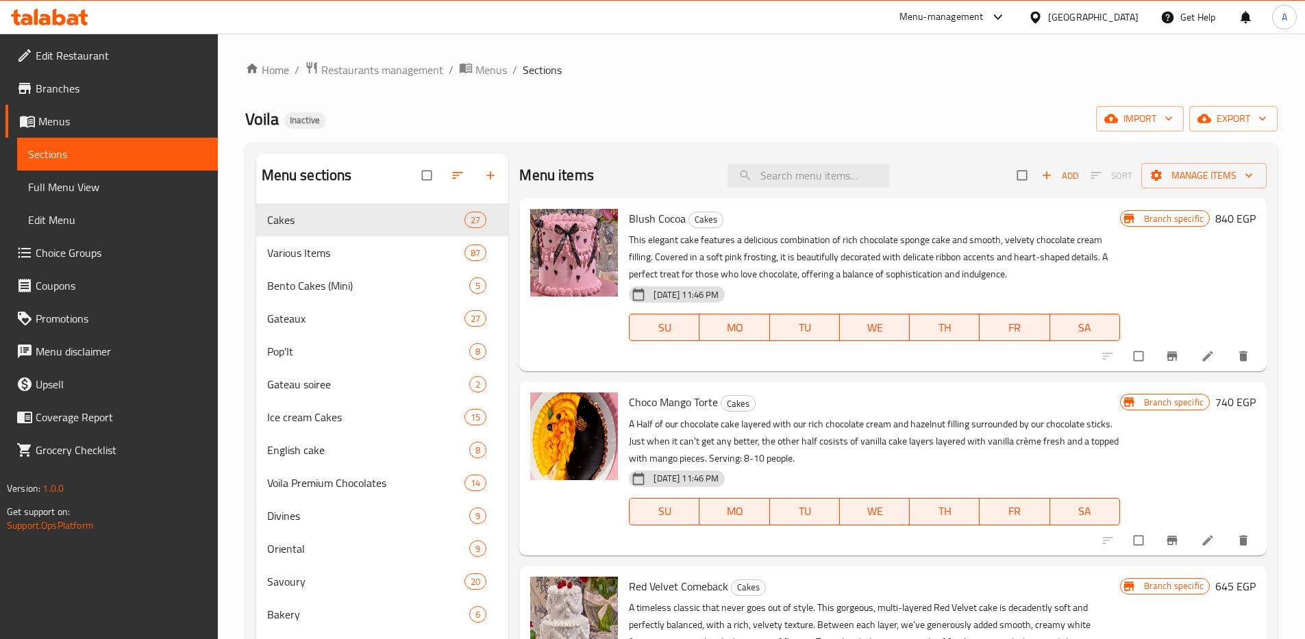
click at [51, 97] on span "Branches" at bounding box center [121, 88] width 171 height 16
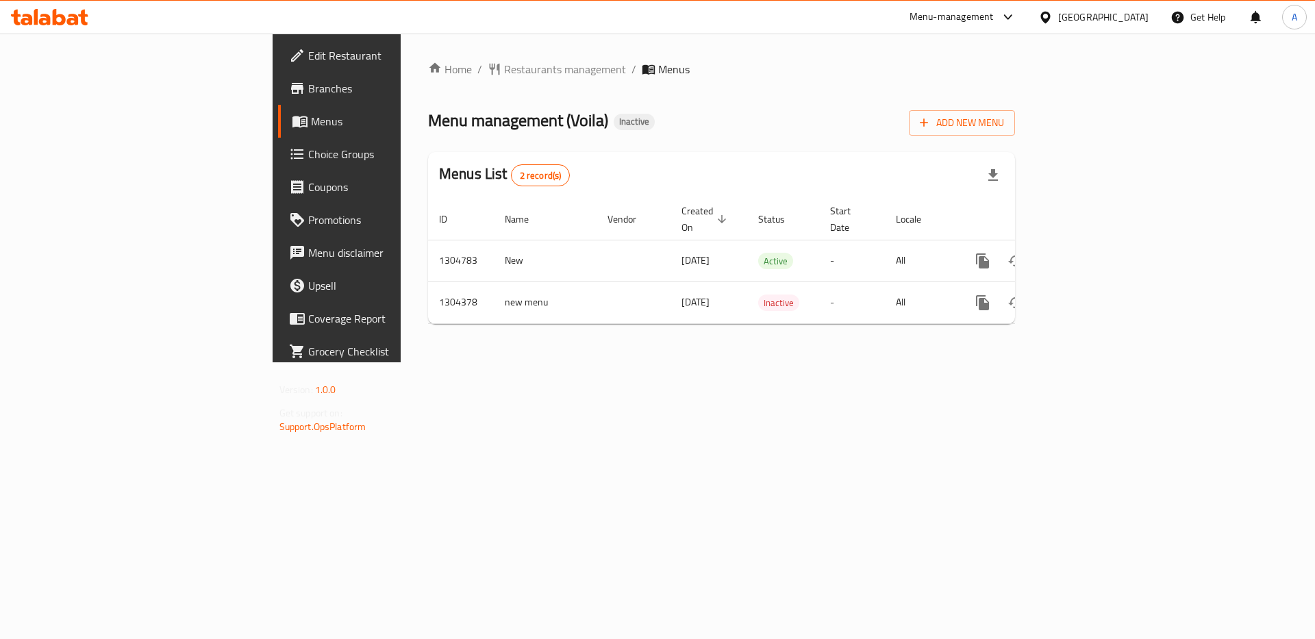
click at [401, 362] on div "Home / Restaurants management / Menus Menu management ( Voila ) Inactive Add Ne…" at bounding box center [722, 198] width 642 height 329
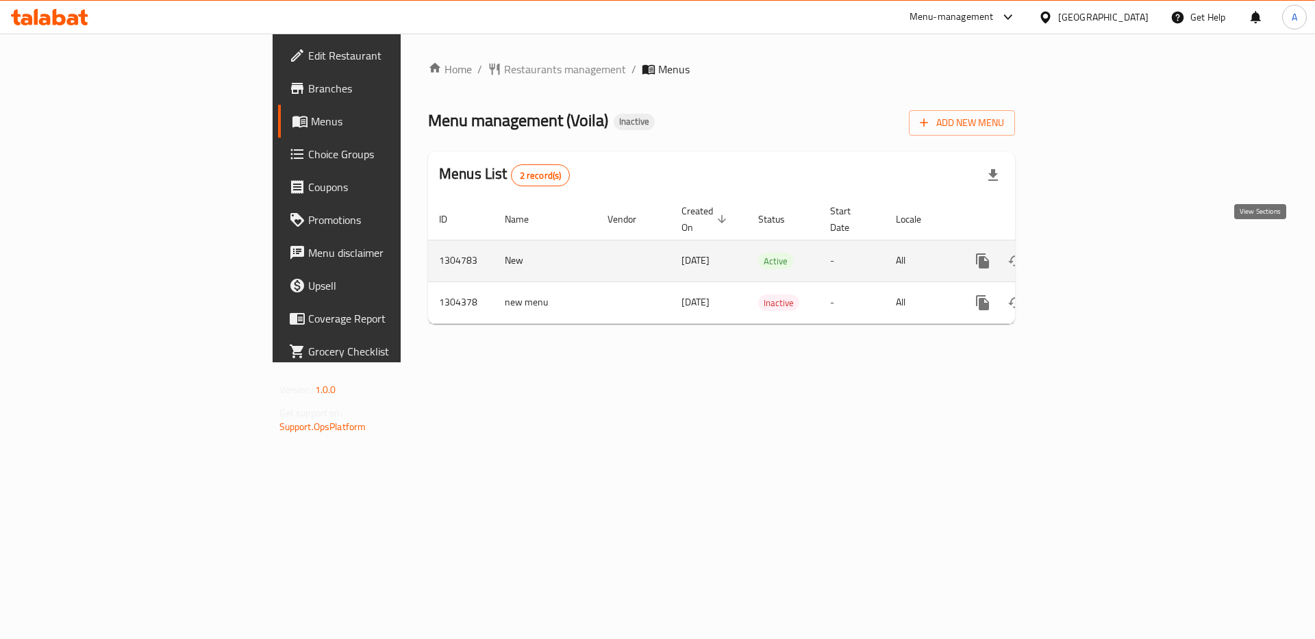
click at [1098, 244] on link "enhanced table" at bounding box center [1081, 260] width 33 height 33
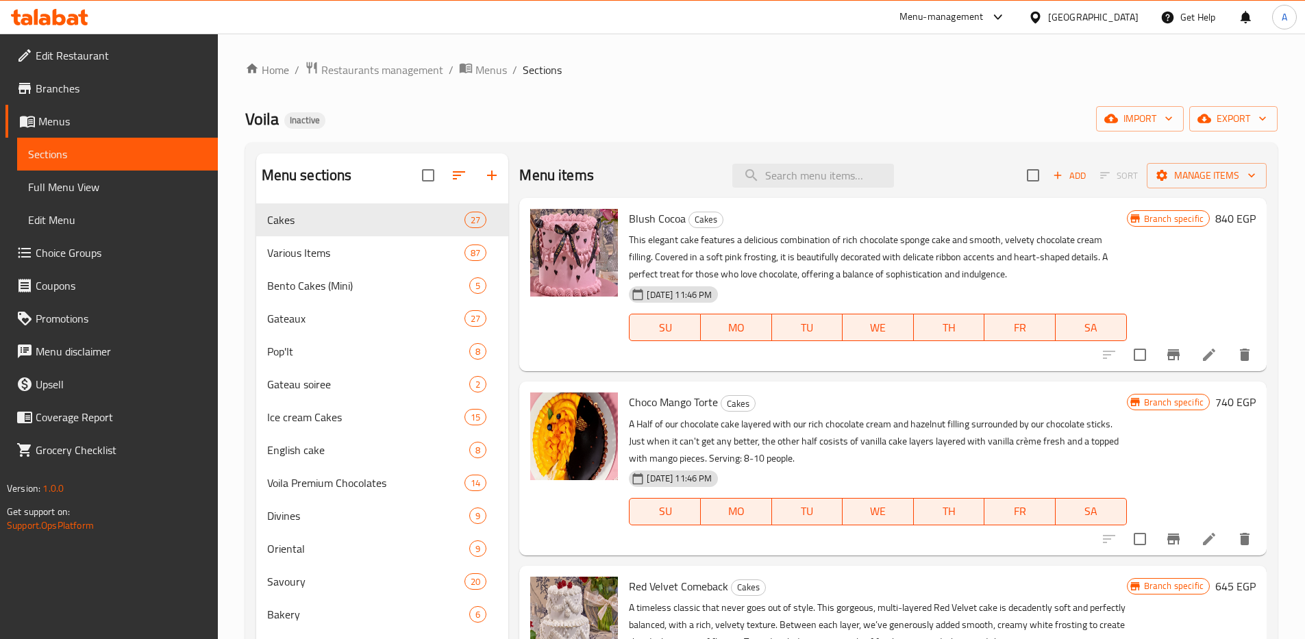
click at [1243, 103] on div "Home / Restaurants management / Menus / Sections Voila Inactive import export M…" at bounding box center [761, 432] width 1032 height 742
click at [1235, 115] on span "export" at bounding box center [1233, 118] width 66 height 17
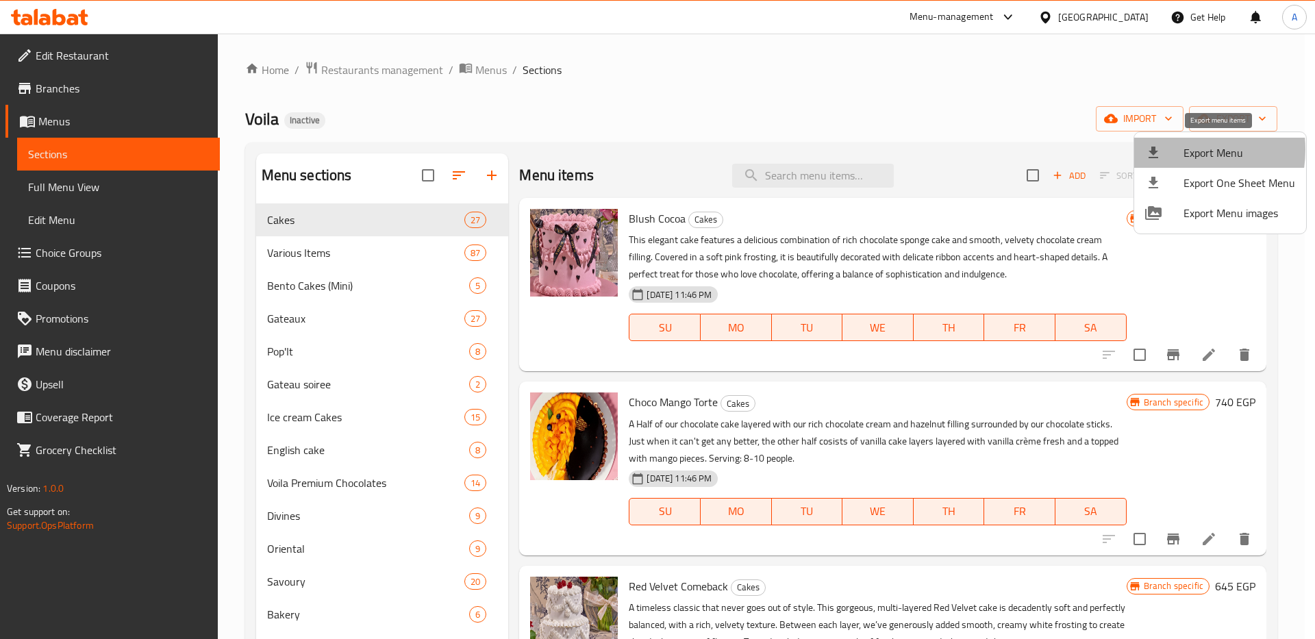
click at [1170, 149] on div at bounding box center [1164, 152] width 38 height 16
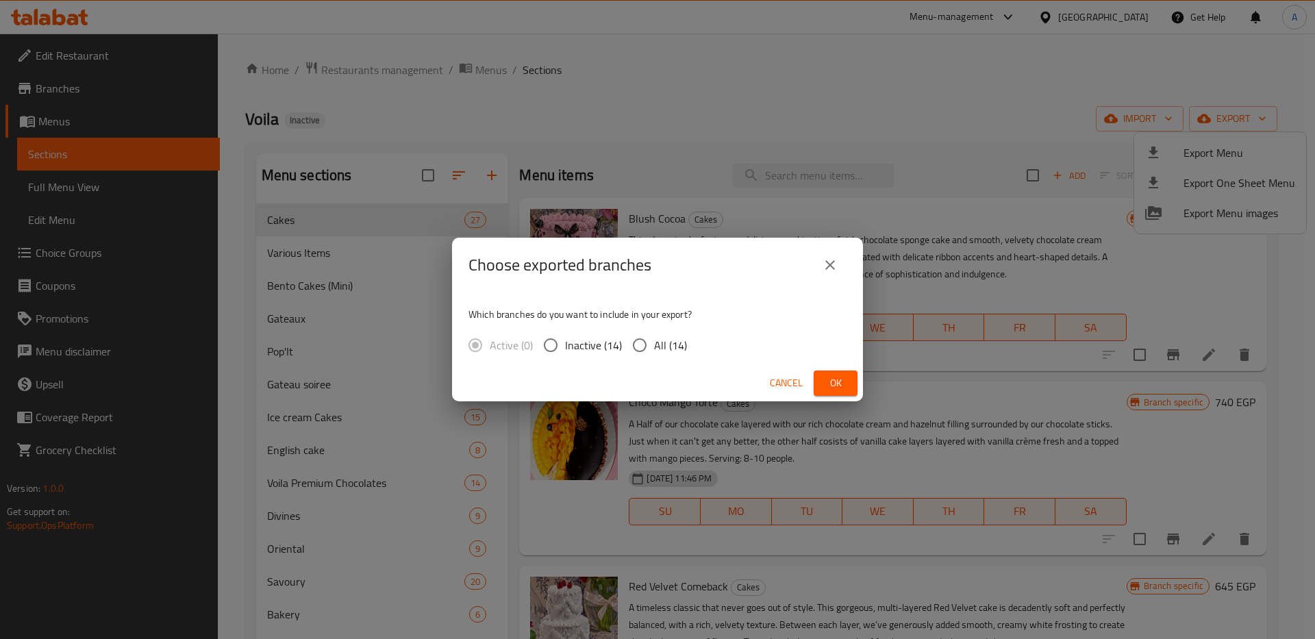
click at [665, 342] on span "All (14)" at bounding box center [670, 345] width 33 height 16
click at [654, 342] on input "All (14)" at bounding box center [639, 345] width 29 height 29
radio input "true"
click at [844, 383] on span "Ok" at bounding box center [836, 383] width 22 height 17
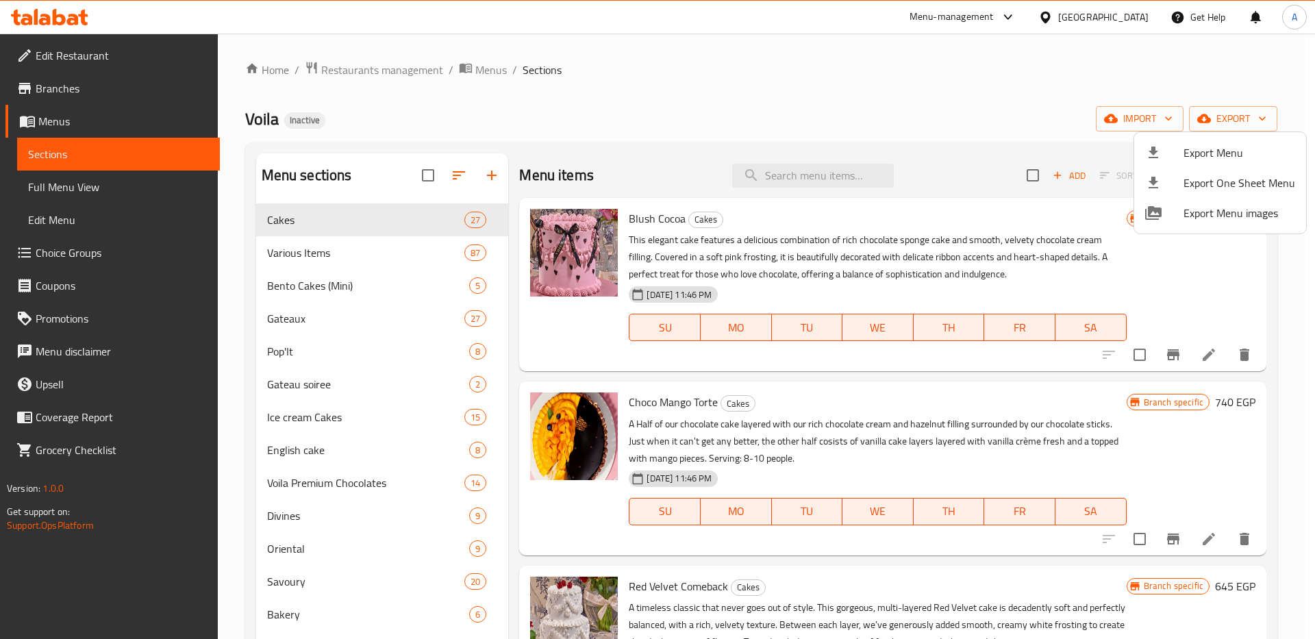
click at [1149, 18] on div at bounding box center [657, 319] width 1315 height 639
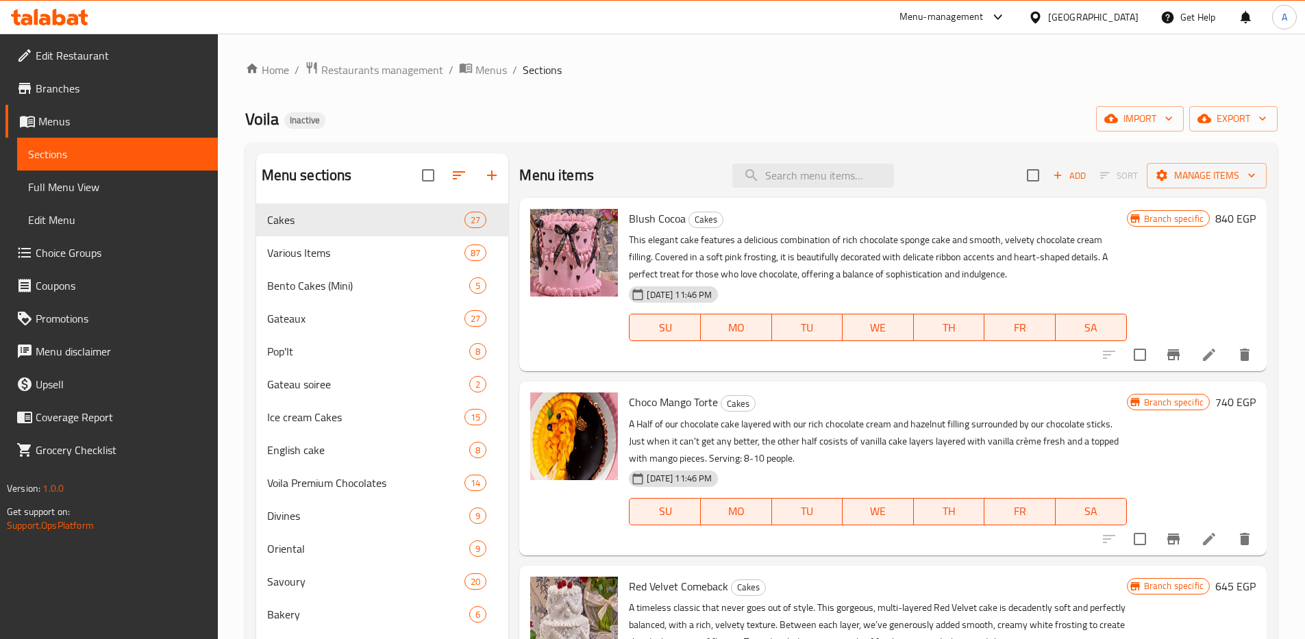
click at [1136, 16] on div "[GEOGRAPHIC_DATA]" at bounding box center [1093, 17] width 90 height 15
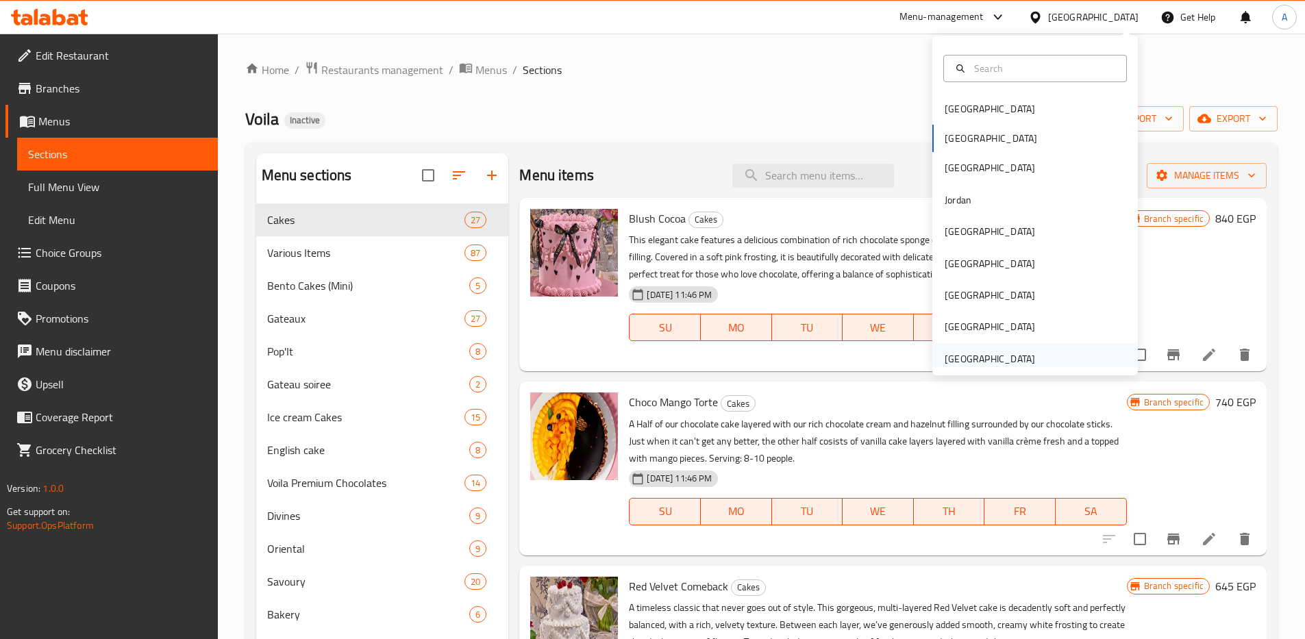
click at [973, 359] on div "United Arab Emirates" at bounding box center [989, 358] width 90 height 15
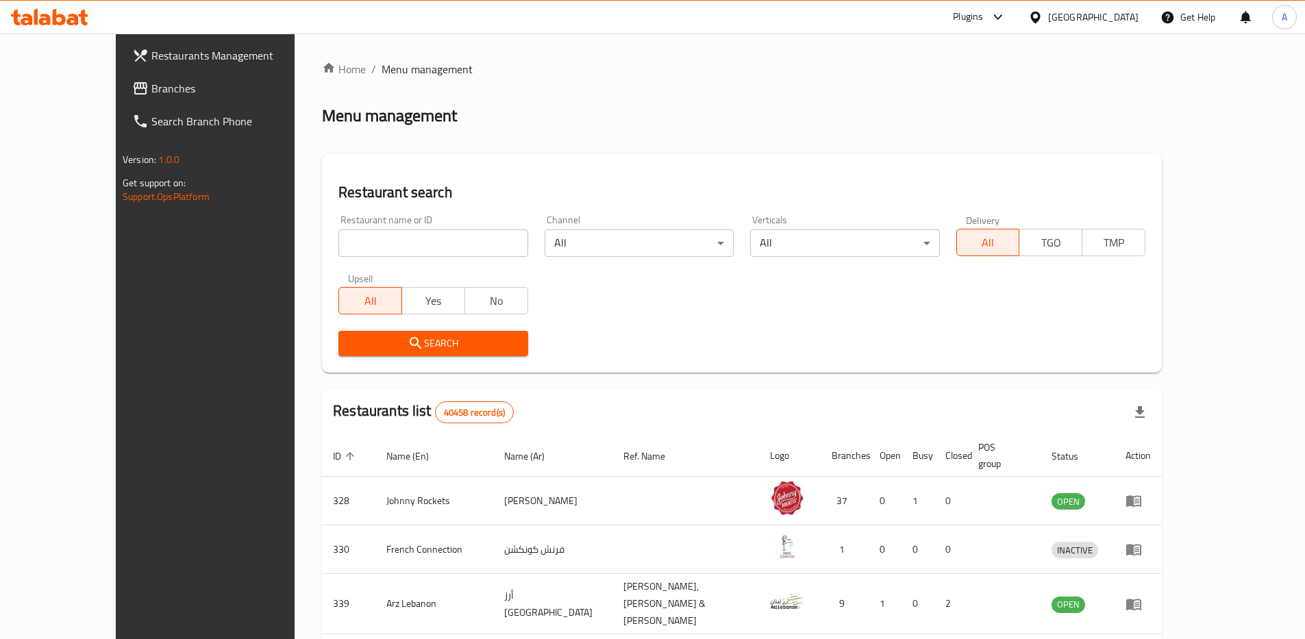
click at [151, 88] on span "Branches" at bounding box center [236, 88] width 171 height 16
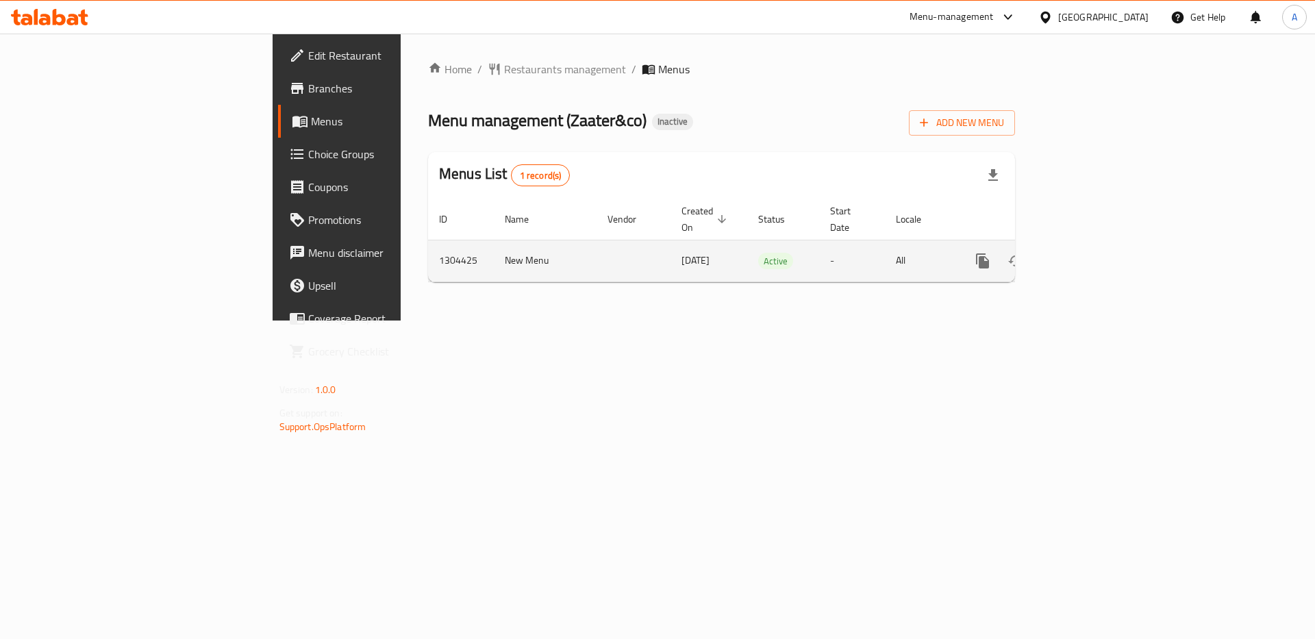
click at [1087, 255] on icon "enhanced table" at bounding box center [1081, 261] width 12 height 12
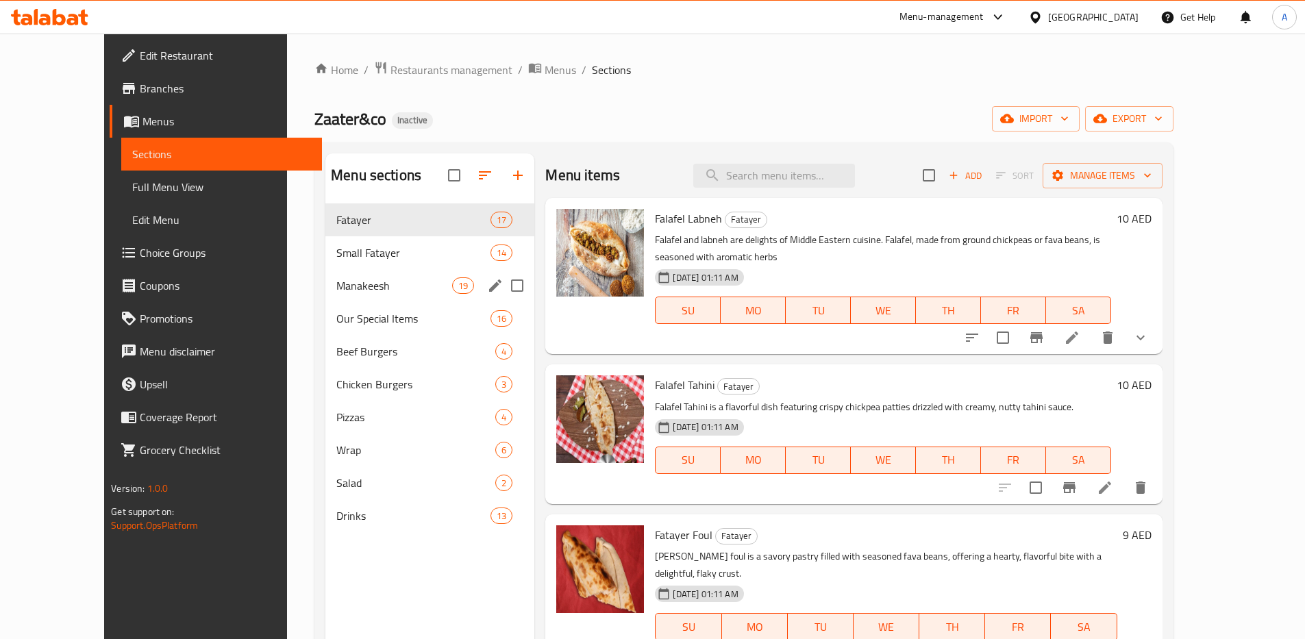
click at [325, 270] on div "Manakeesh 19" at bounding box center [429, 285] width 209 height 33
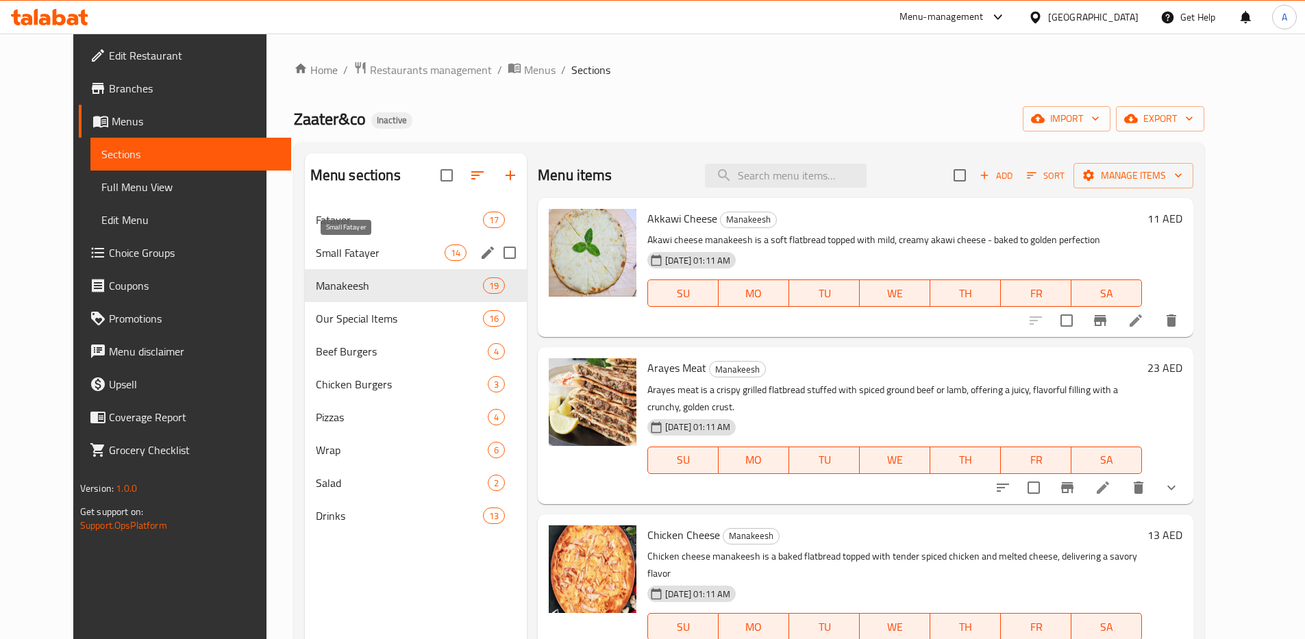
click at [320, 260] on span "Small Fatayer" at bounding box center [380, 252] width 129 height 16
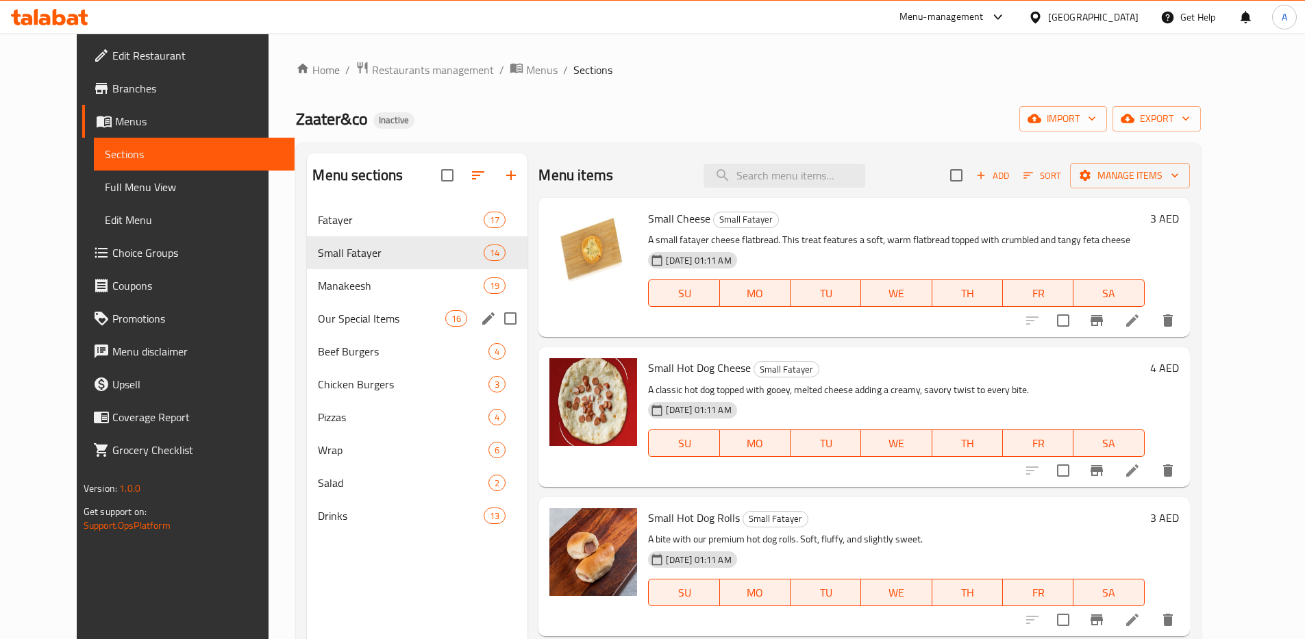
click at [320, 304] on div "Our Special Items 16" at bounding box center [417, 318] width 221 height 33
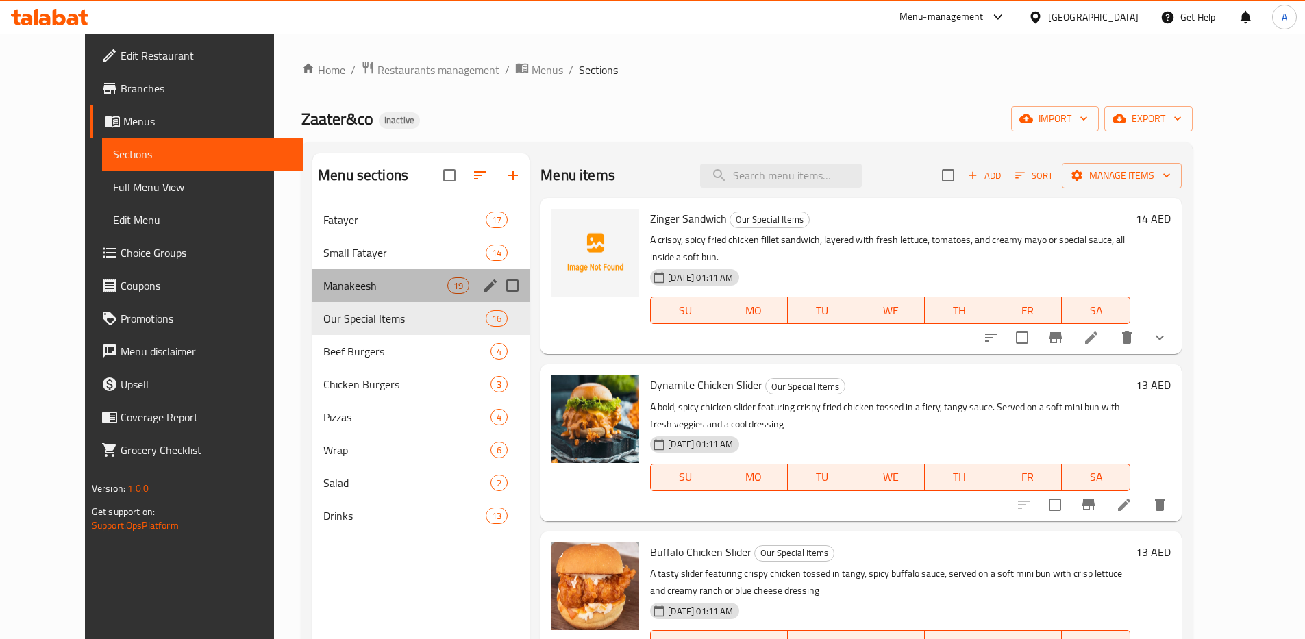
click at [323, 298] on div "Manakeesh 19" at bounding box center [420, 285] width 217 height 33
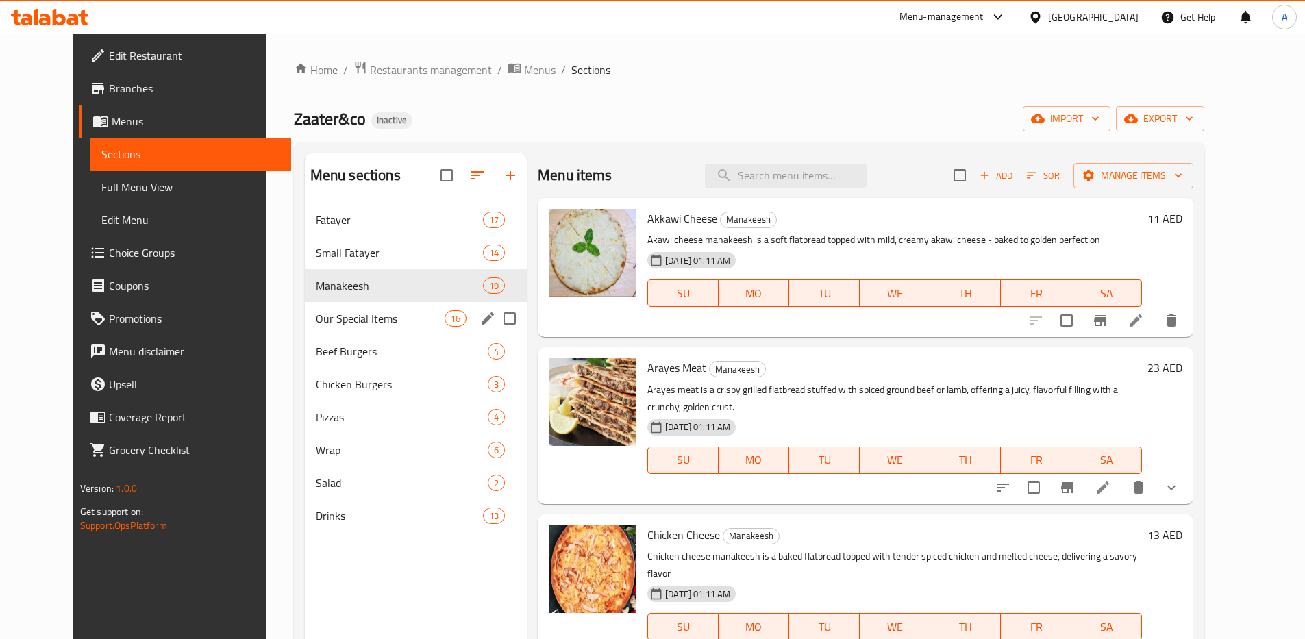
drag, startPoint x: 320, startPoint y: 332, endPoint x: 314, endPoint y: 366, distance: 34.1
click at [320, 333] on div "Our Special Items 16" at bounding box center [416, 318] width 222 height 33
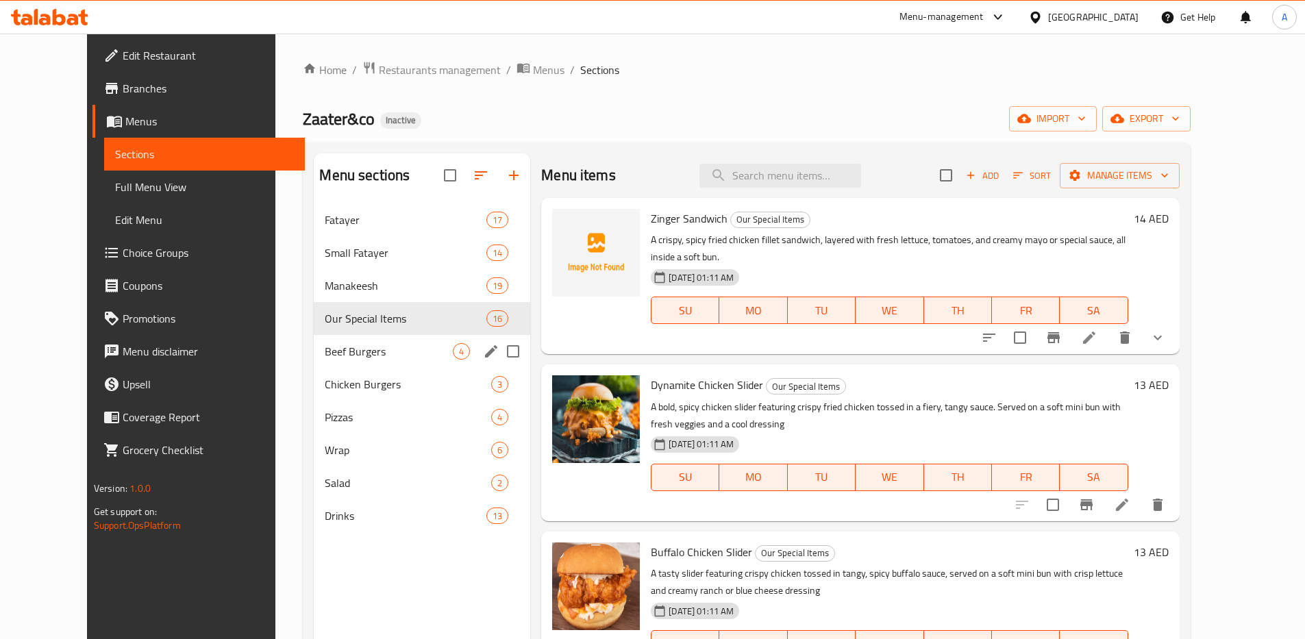
click at [314, 366] on div "Beef Burgers 4" at bounding box center [422, 351] width 216 height 33
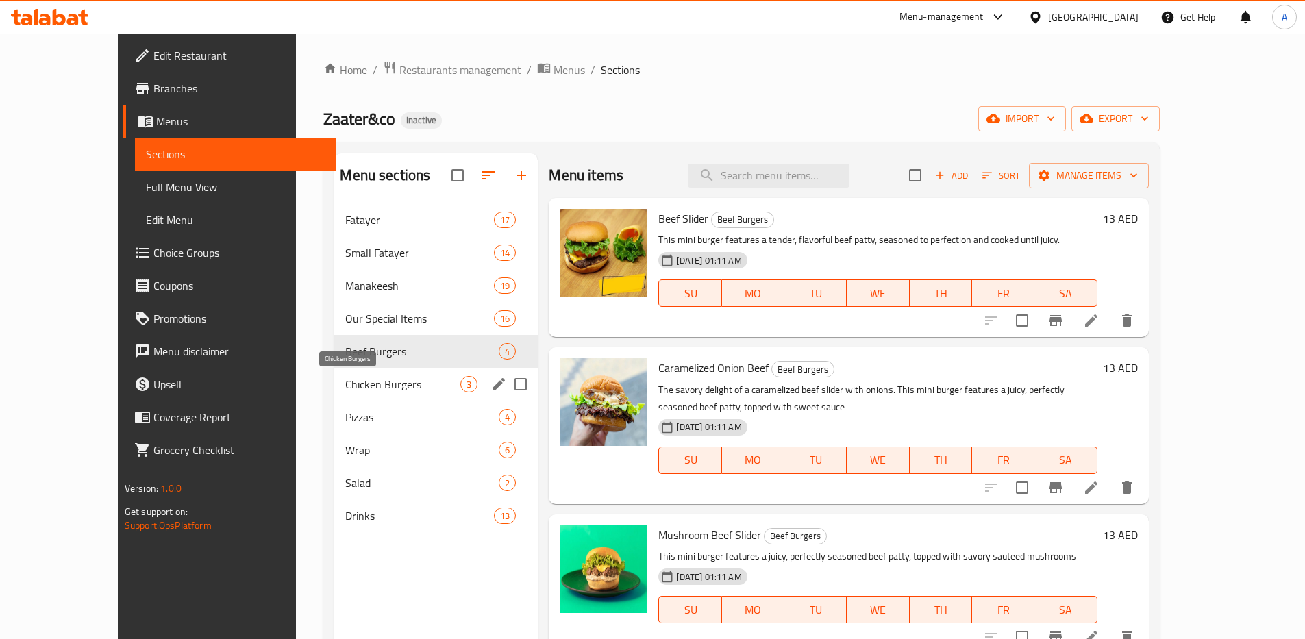
click at [345, 382] on span "Chicken Burgers" at bounding box center [402, 384] width 115 height 16
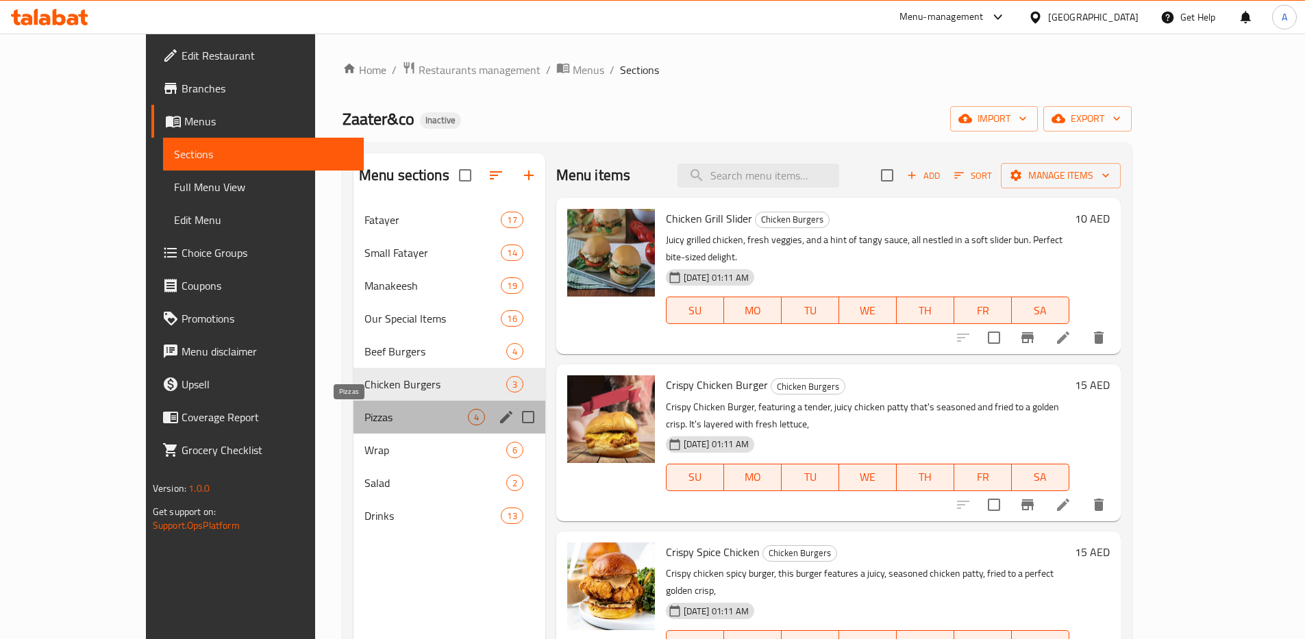
click at [364, 412] on span "Pizzas" at bounding box center [415, 417] width 103 height 16
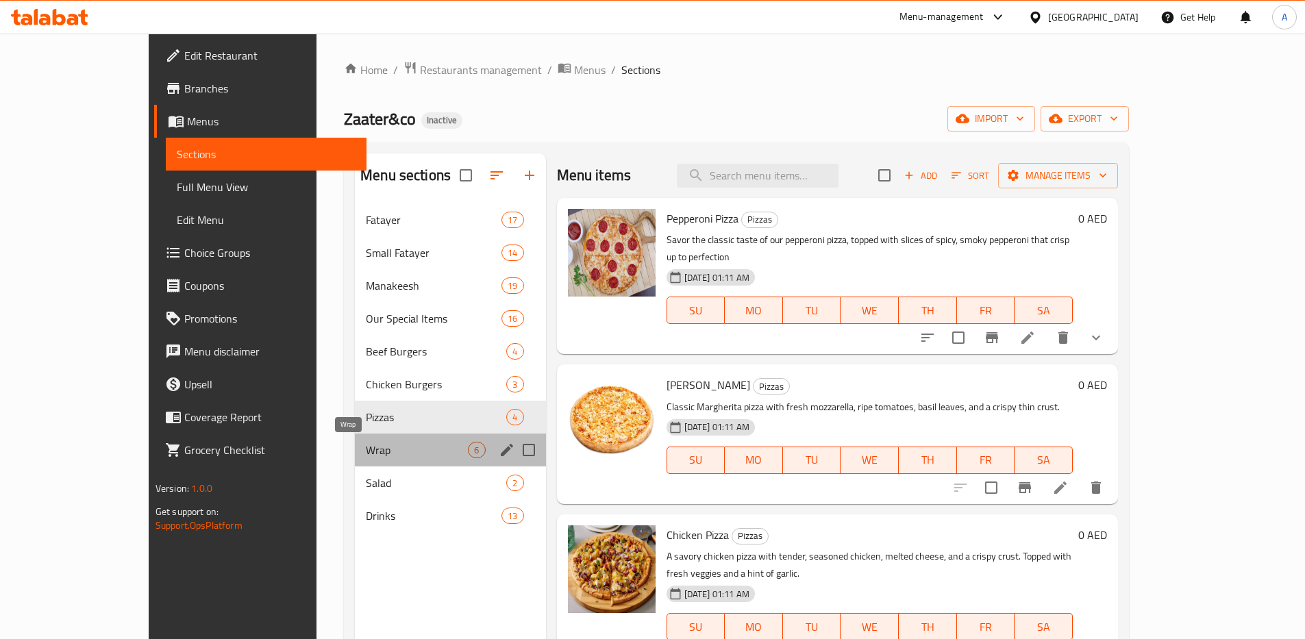
click at [366, 451] on span "Wrap" at bounding box center [417, 450] width 102 height 16
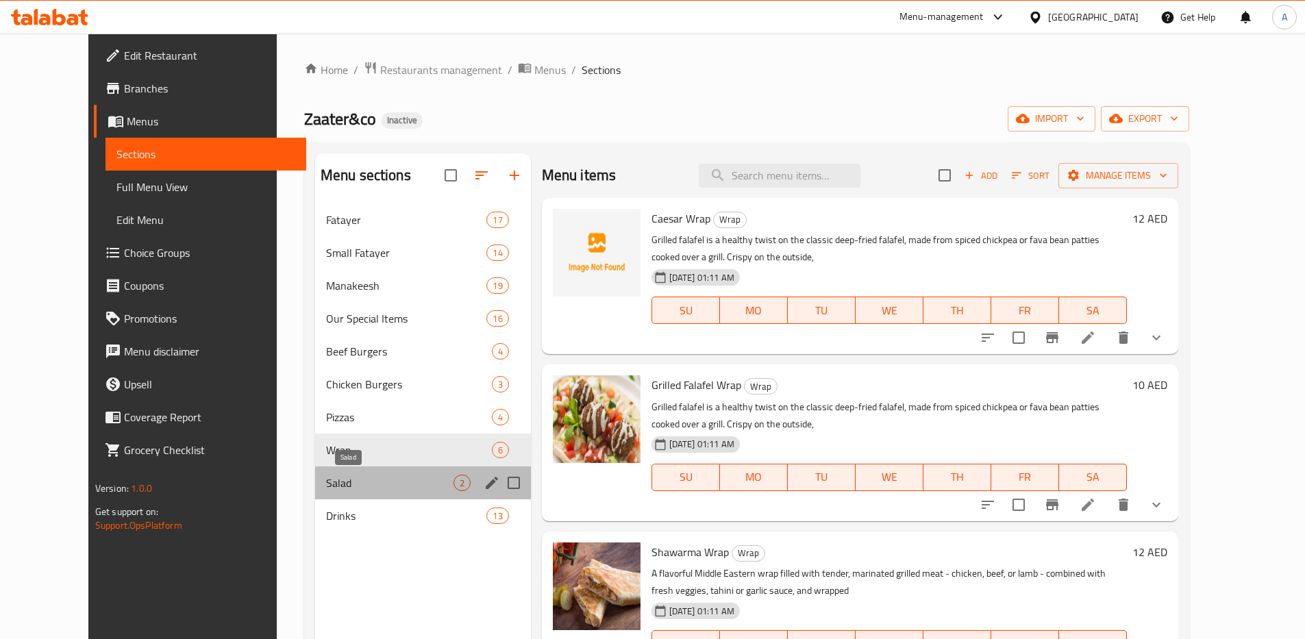
click at [326, 485] on span "Salad" at bounding box center [389, 483] width 127 height 16
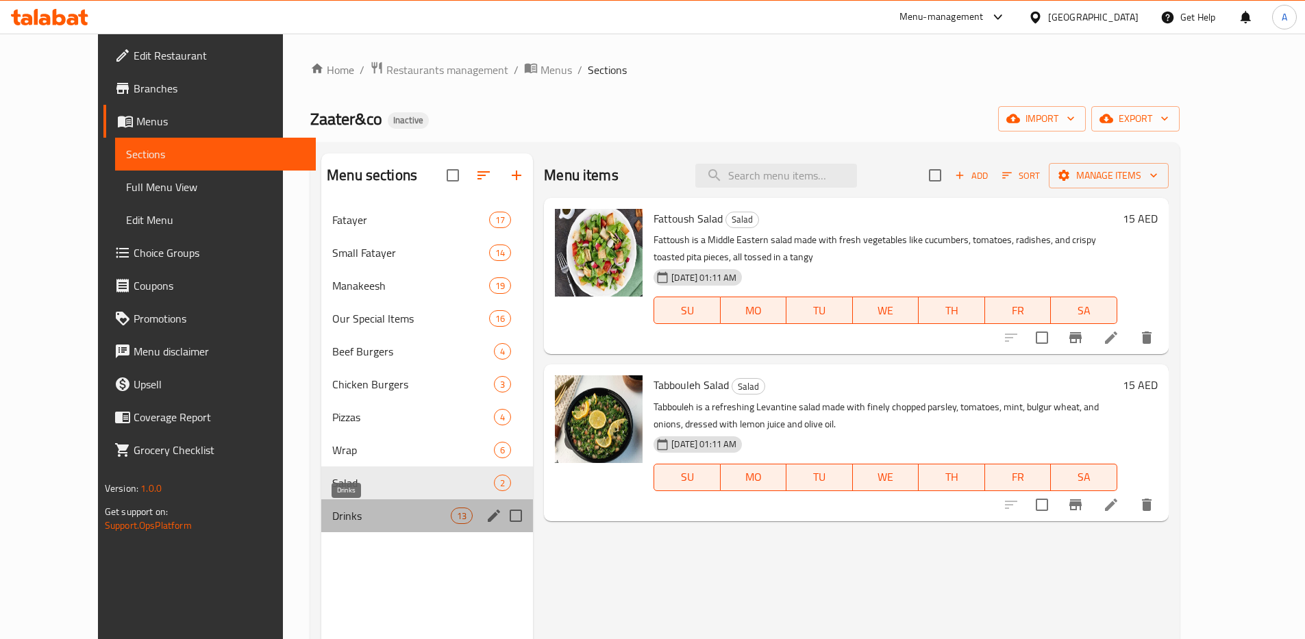
click at [332, 510] on span "Drinks" at bounding box center [391, 515] width 118 height 16
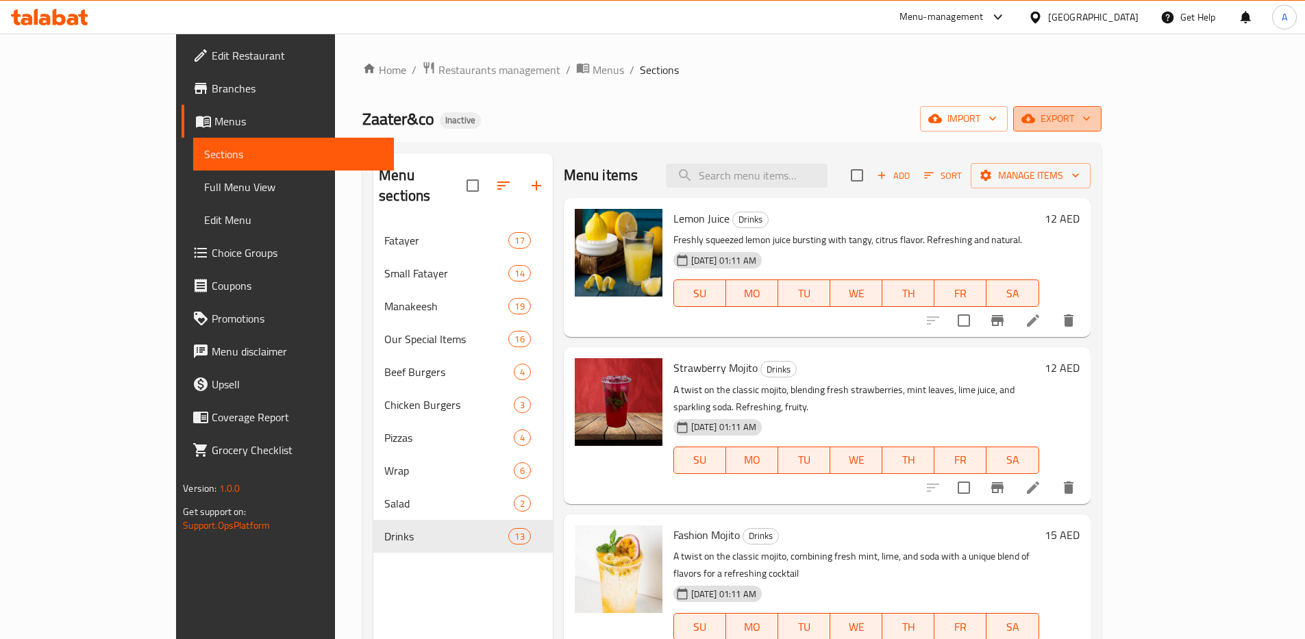
click at [1090, 123] on span "export" at bounding box center [1057, 118] width 66 height 17
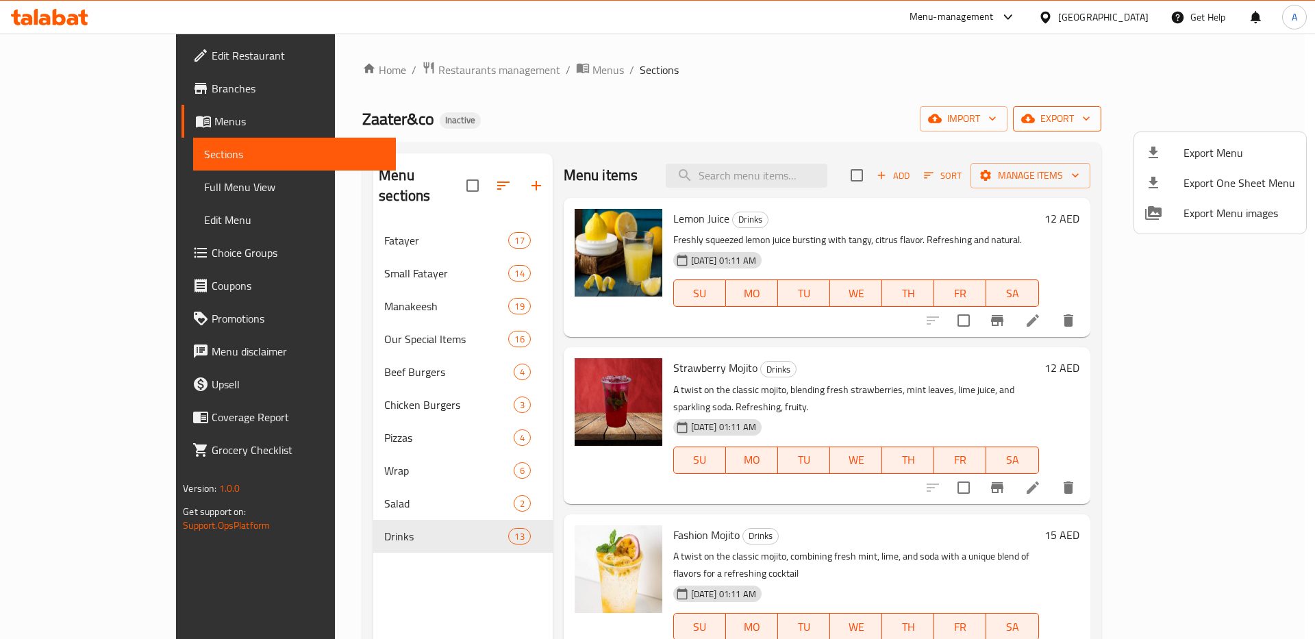
click at [1172, 170] on li "Export One Sheet Menu" at bounding box center [1220, 183] width 172 height 30
click at [66, 94] on div at bounding box center [657, 319] width 1315 height 639
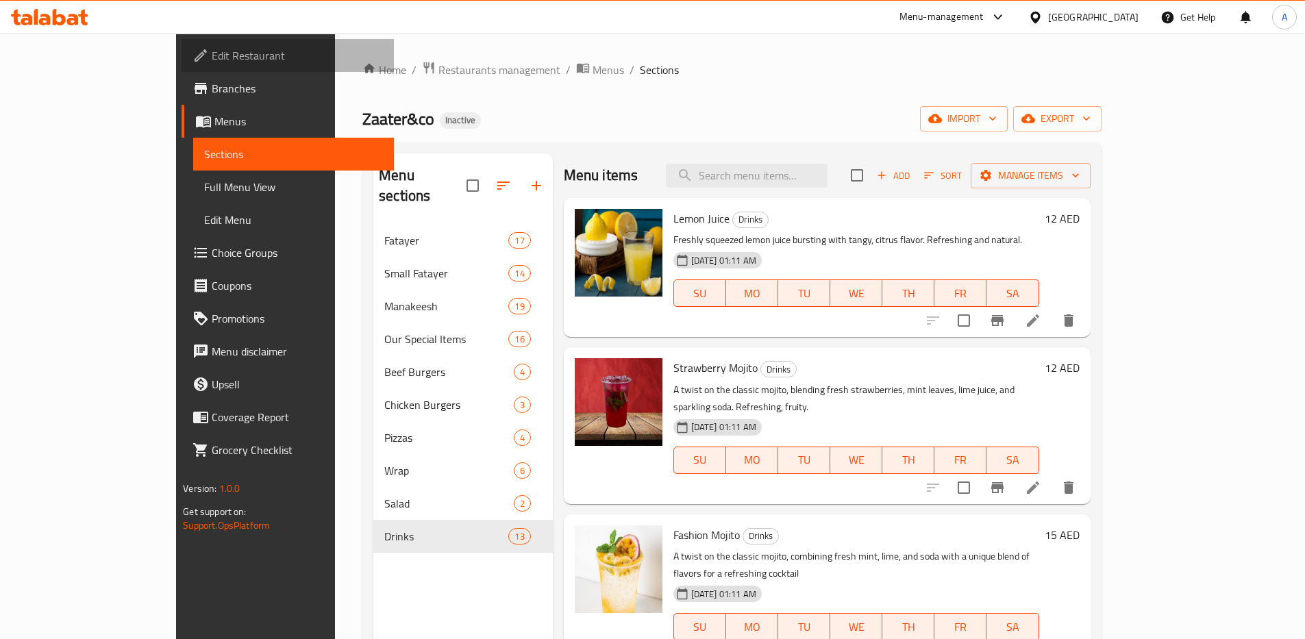
click at [212, 64] on span "Edit Restaurant" at bounding box center [297, 55] width 171 height 16
click at [1090, 125] on span "export" at bounding box center [1057, 118] width 66 height 17
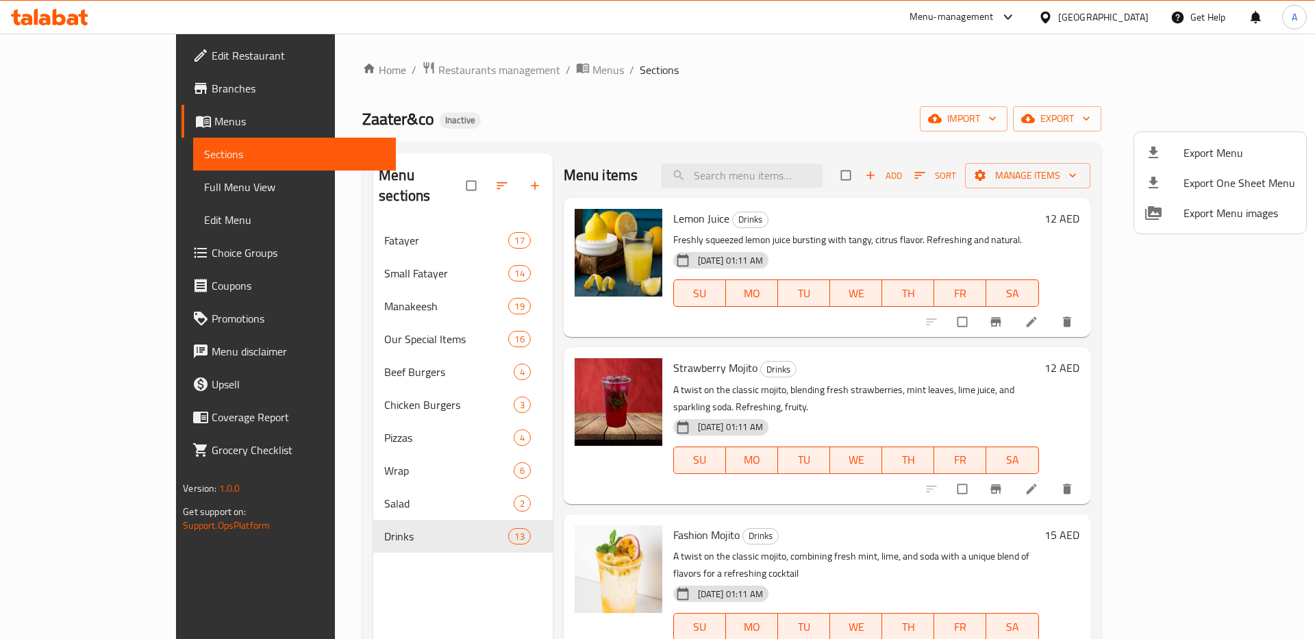
click at [1204, 166] on li "Export Menu" at bounding box center [1220, 153] width 172 height 30
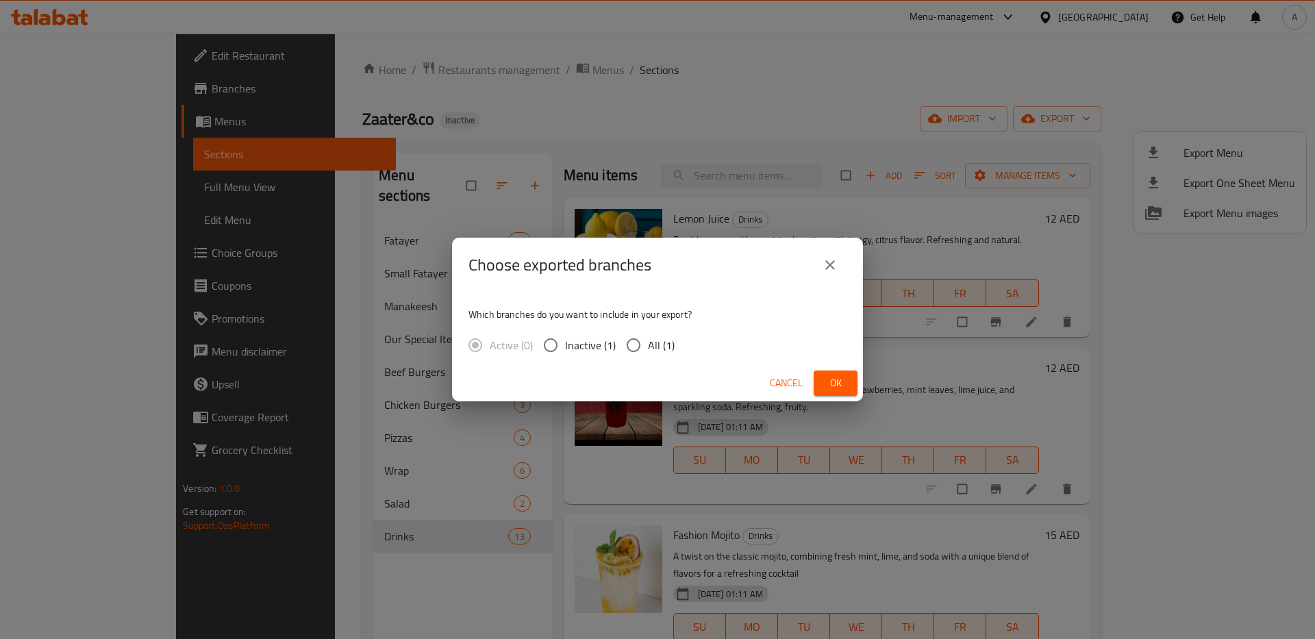
click at [619, 349] on input "All (1)" at bounding box center [633, 345] width 29 height 29
radio input "true"
click at [841, 387] on span "Ok" at bounding box center [836, 383] width 22 height 17
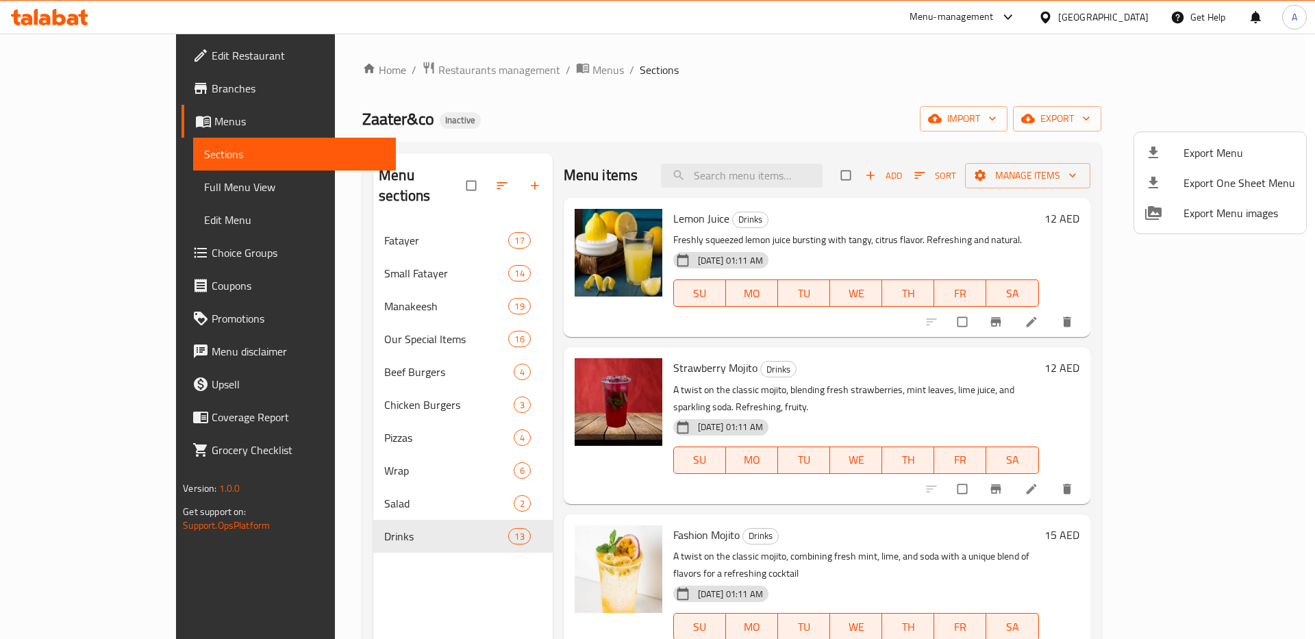
click at [364, 213] on div at bounding box center [657, 319] width 1315 height 639
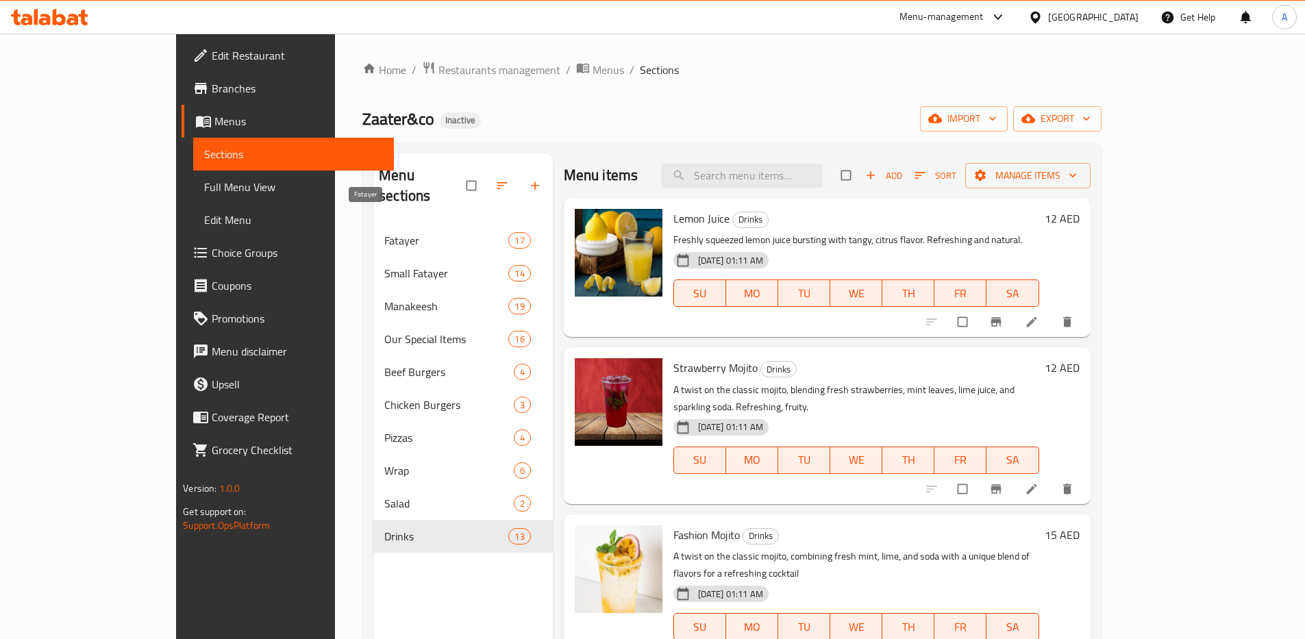
click at [384, 232] on span "Fatayer" at bounding box center [446, 240] width 124 height 16
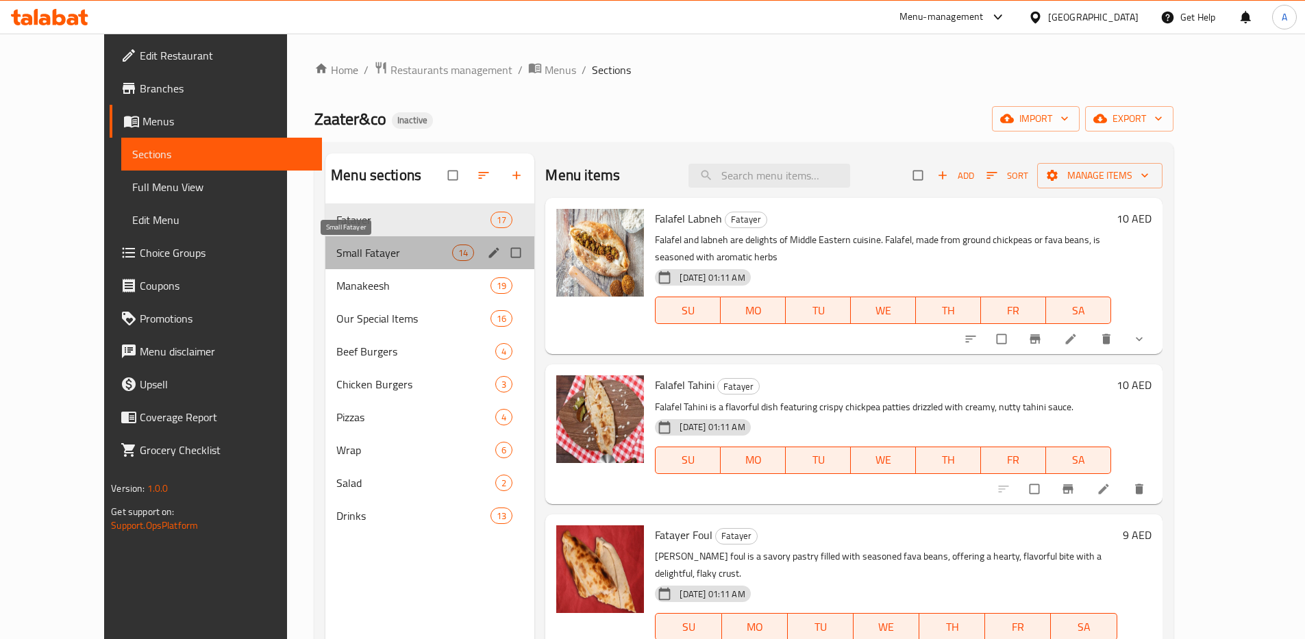
click at [344, 245] on span "Small Fatayer" at bounding box center [394, 252] width 116 height 16
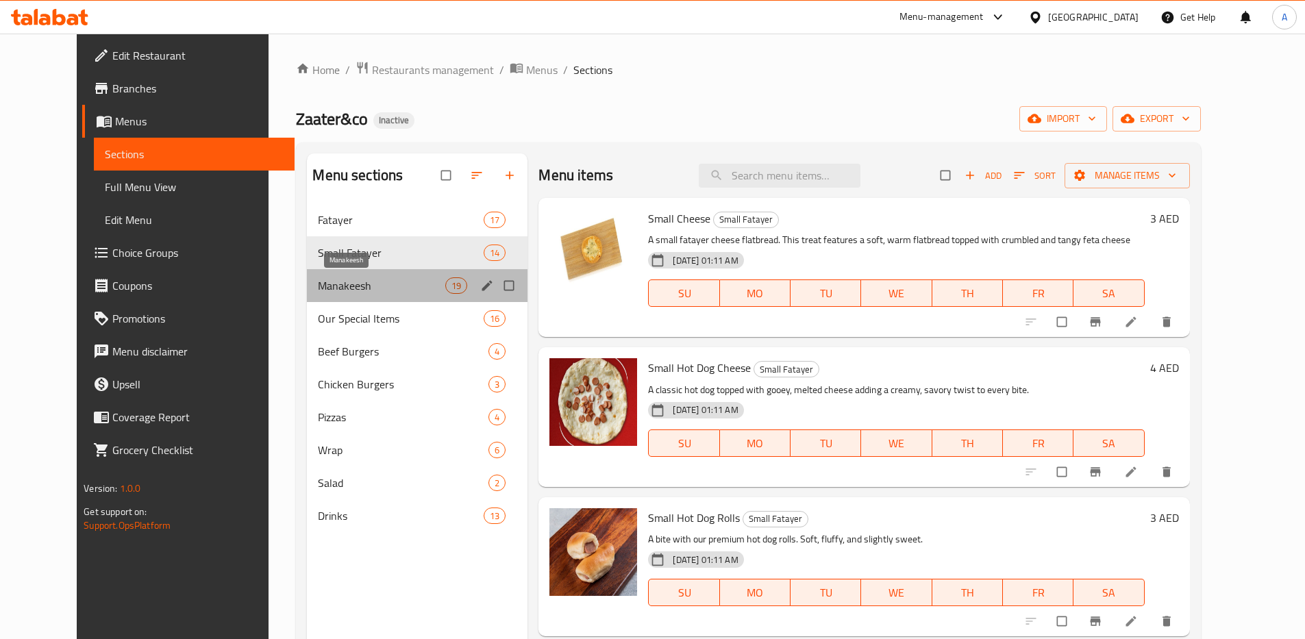
click at [325, 285] on span "Manakeesh" at bounding box center [381, 285] width 127 height 16
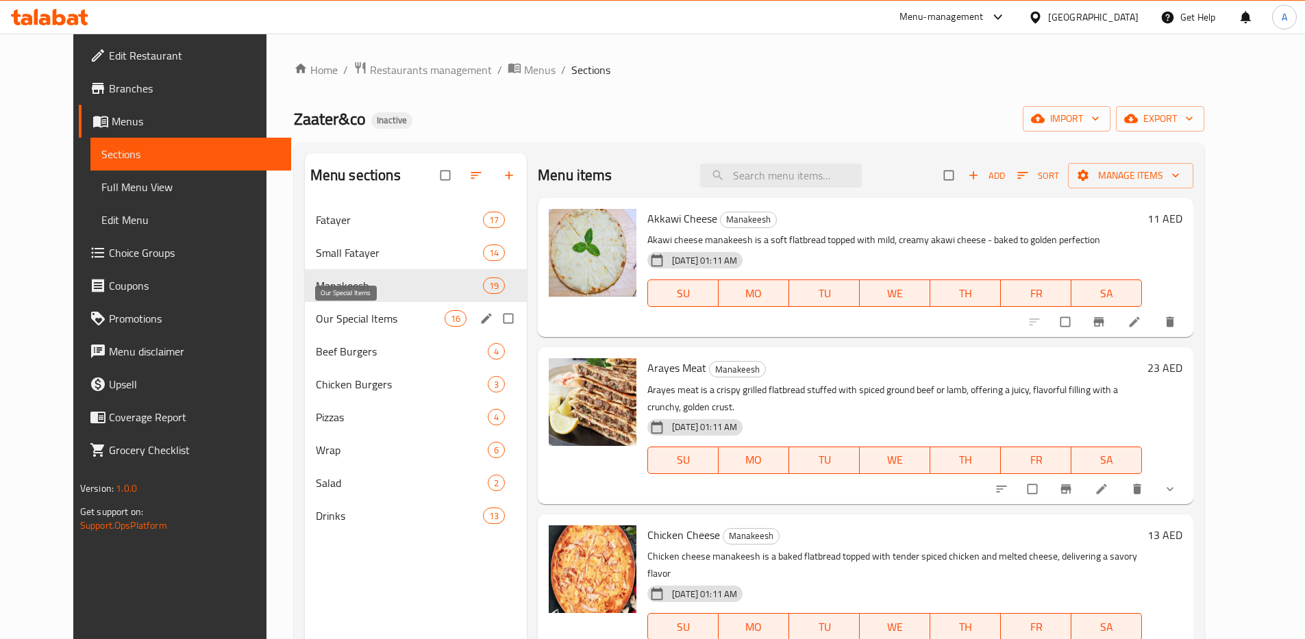
click at [316, 316] on span "Our Special Items" at bounding box center [380, 318] width 129 height 16
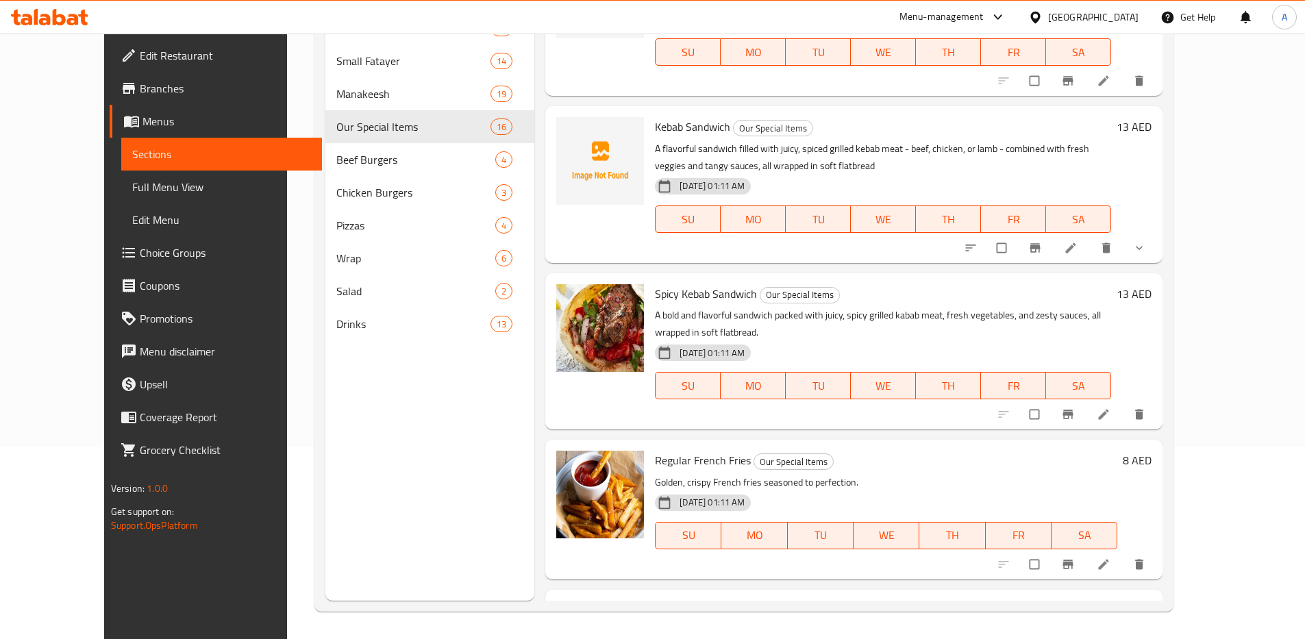
scroll to position [1891, 0]
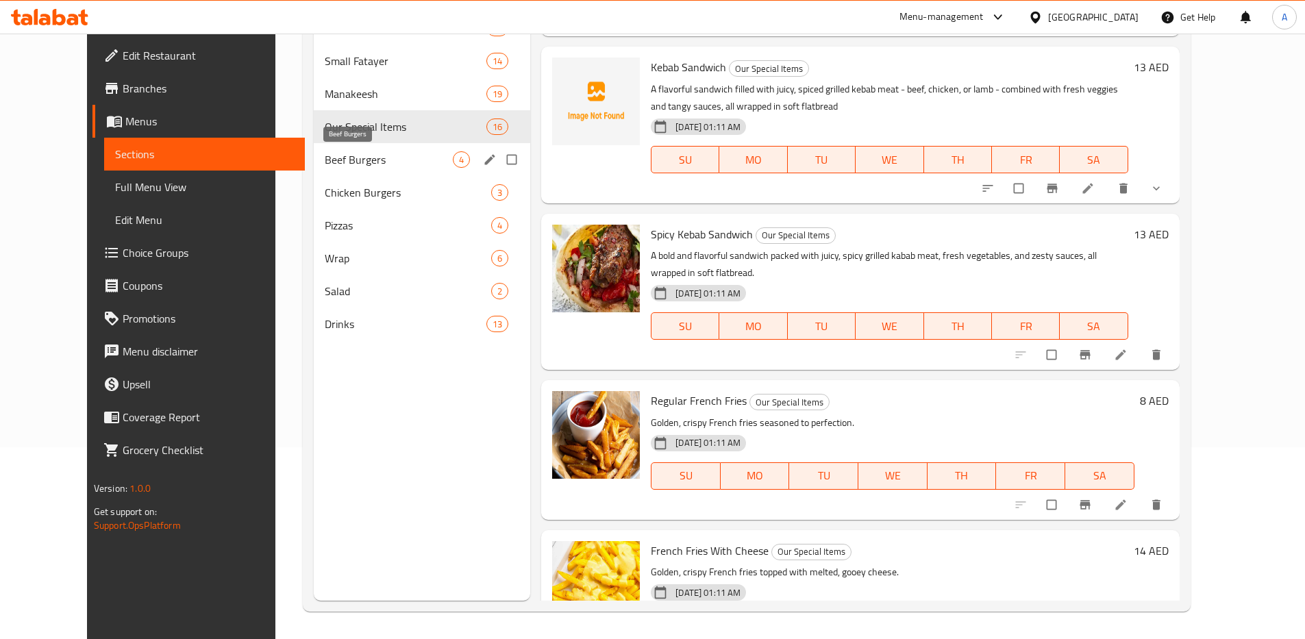
click at [325, 162] on span "Beef Burgers" at bounding box center [389, 159] width 128 height 16
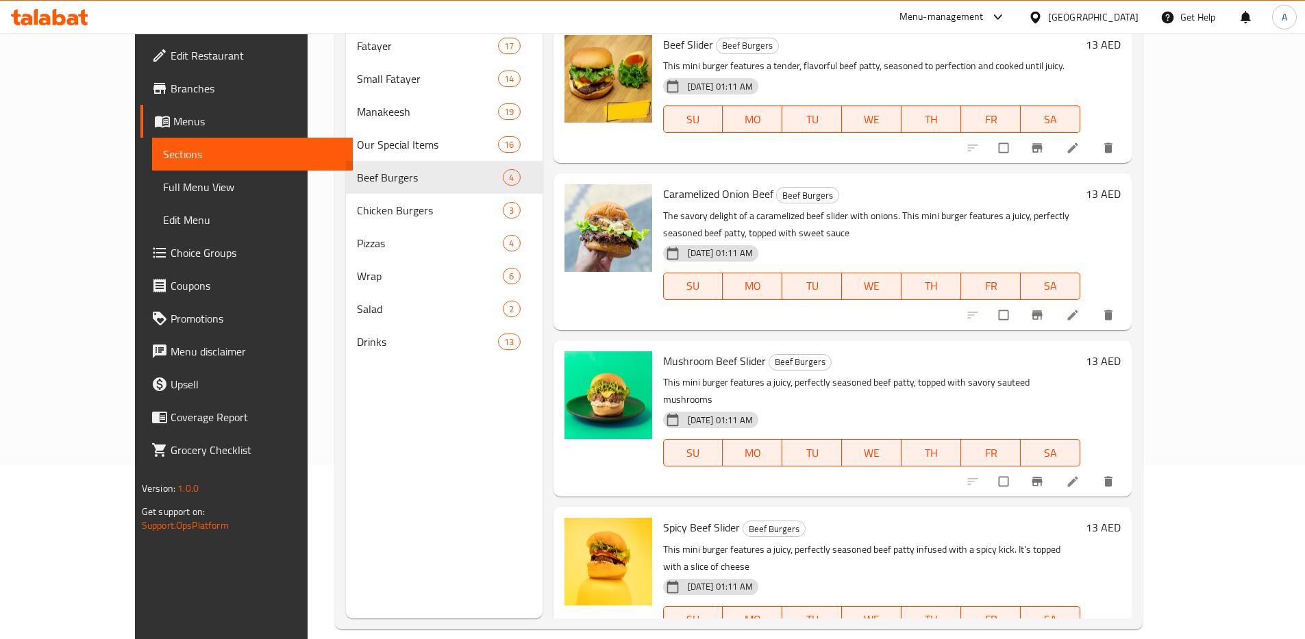
scroll to position [169, 0]
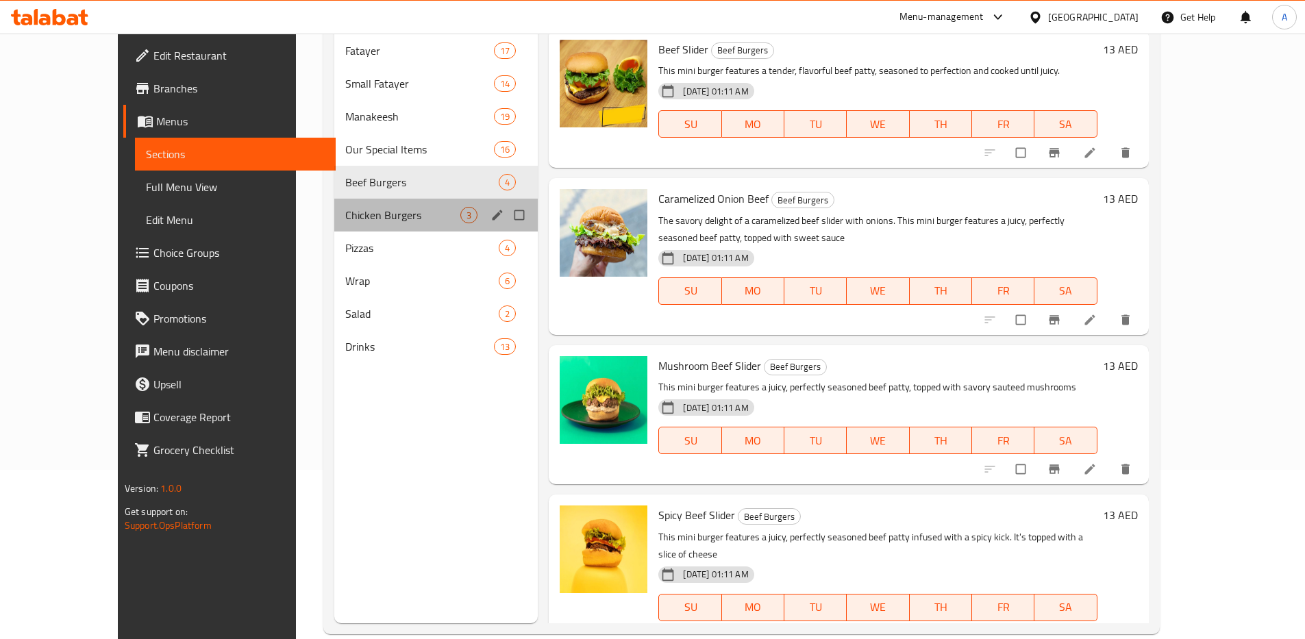
click at [334, 203] on div "Chicken Burgers 3" at bounding box center [435, 215] width 203 height 33
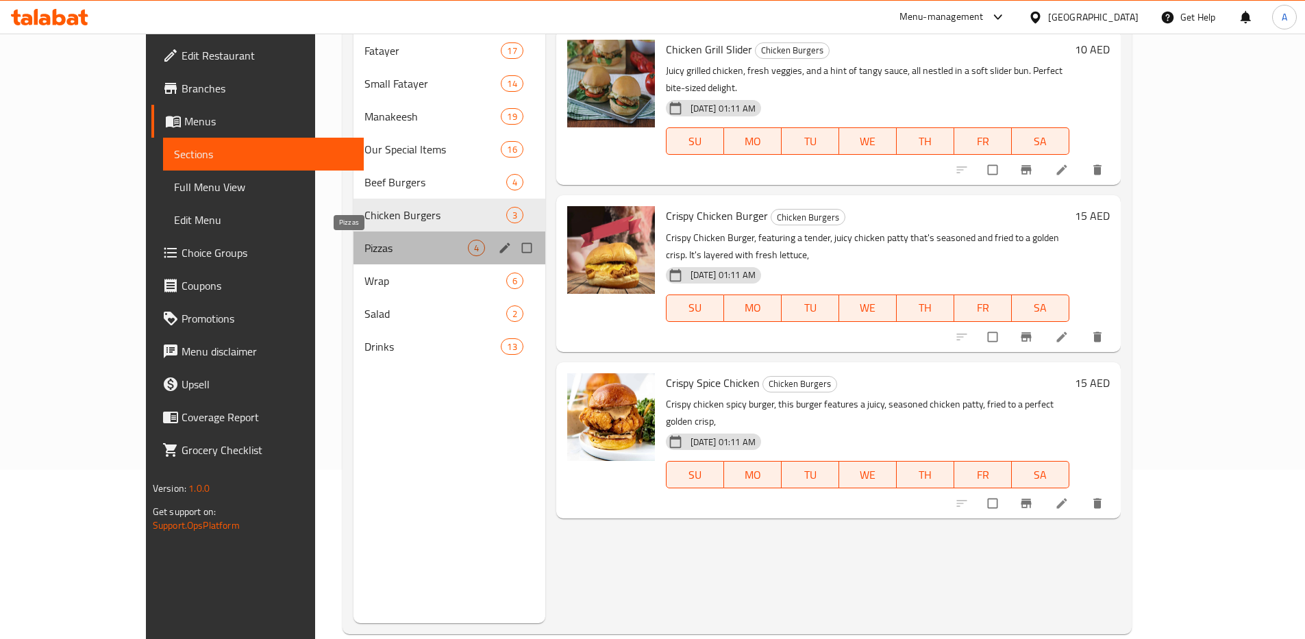
click at [364, 251] on span "Pizzas" at bounding box center [415, 248] width 103 height 16
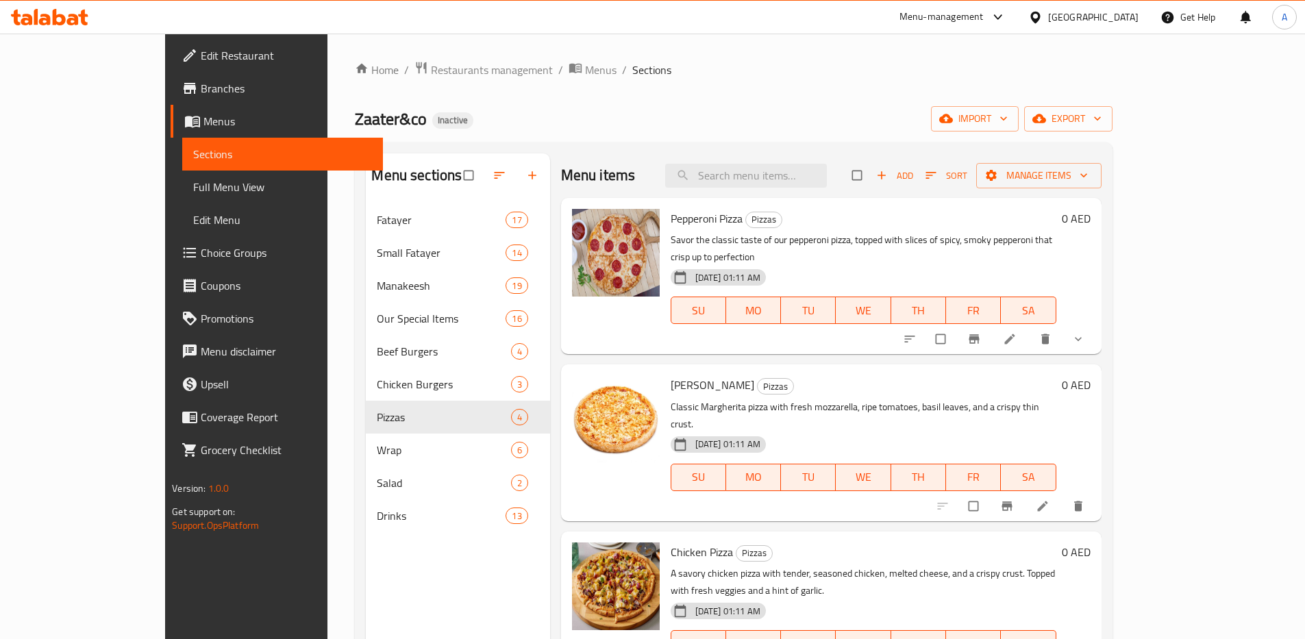
click at [201, 54] on span "Edit Restaurant" at bounding box center [286, 55] width 171 height 16
